Goal: Find specific page/section: Find specific page/section

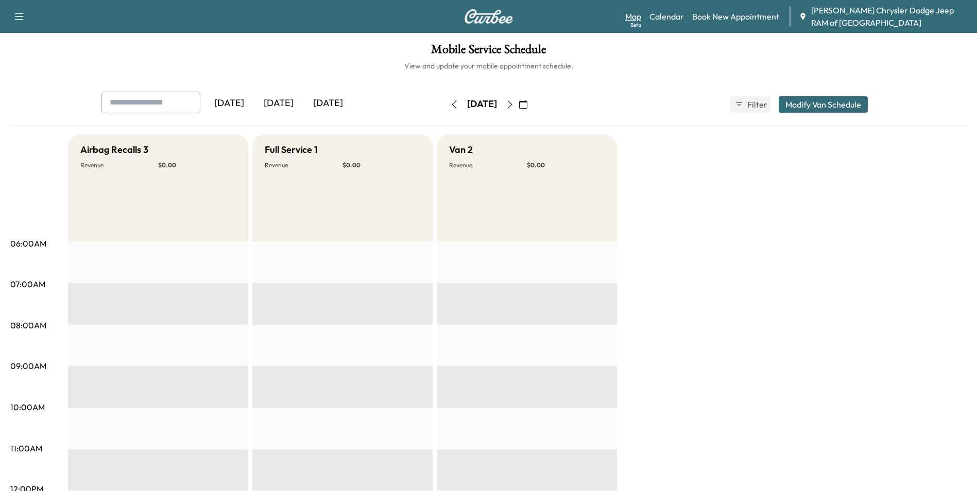
click at [636, 24] on div "Beta" at bounding box center [635, 25] width 11 height 8
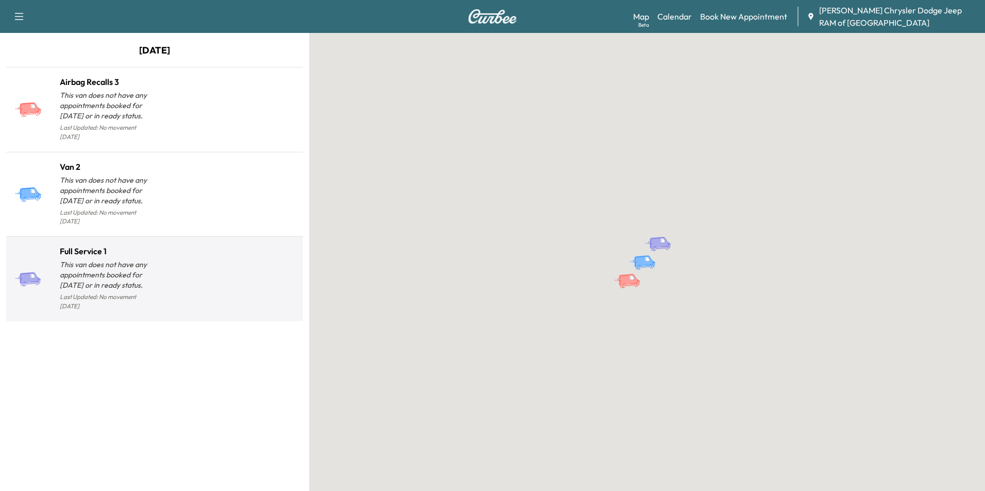
click at [167, 274] on div at bounding box center [227, 283] width 144 height 60
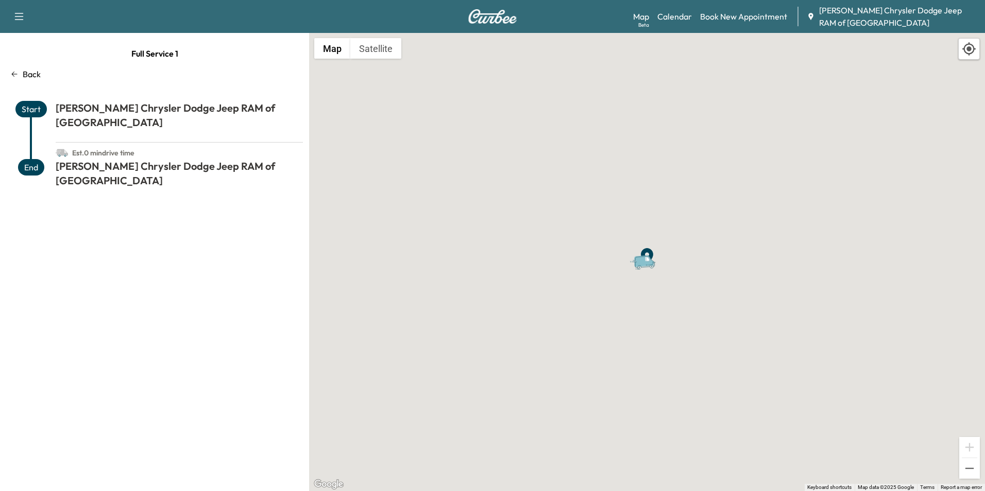
click at [17, 83] on div "Full Service 1 Back Start [PERSON_NAME] Chrysler Dodge Jeep RAM of Anaheim Est.…" at bounding box center [154, 262] width 309 height 458
click at [20, 58] on div "Full Service 1" at bounding box center [154, 53] width 297 height 21
click at [18, 77] on icon at bounding box center [14, 74] width 8 height 8
